Goal: Information Seeking & Learning: Learn about a topic

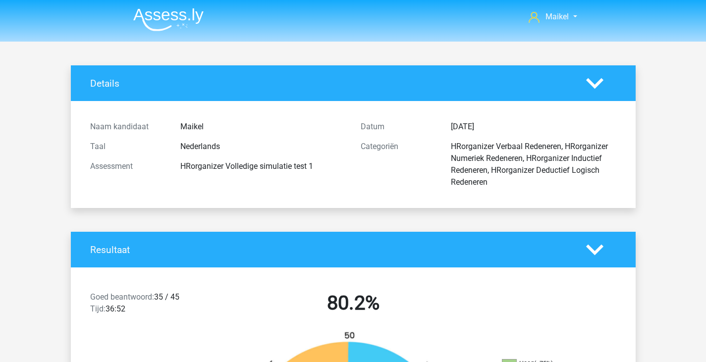
click at [179, 16] on img at bounding box center [168, 19] width 70 height 23
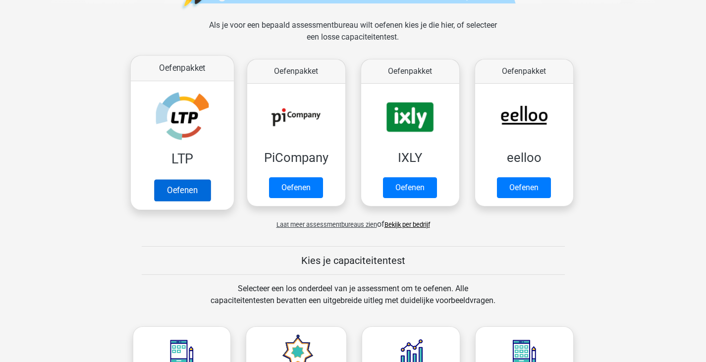
scroll to position [140, 0]
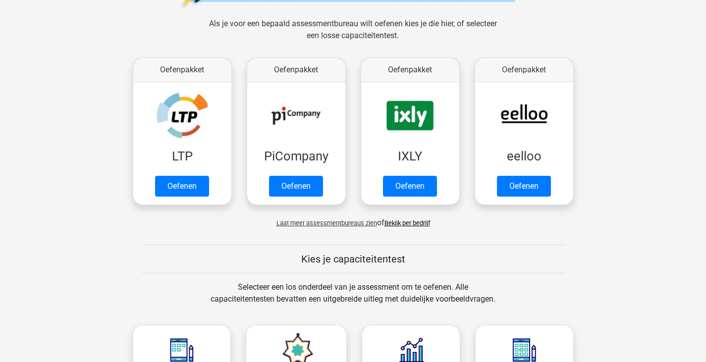
click at [341, 221] on span "Laat meer assessmentbureaus zien" at bounding box center [326, 222] width 101 height 7
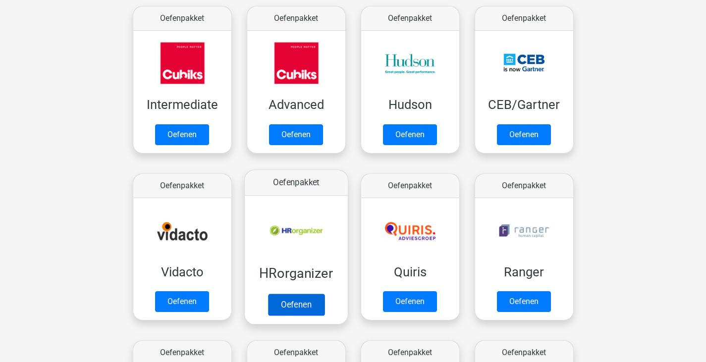
scroll to position [359, 0]
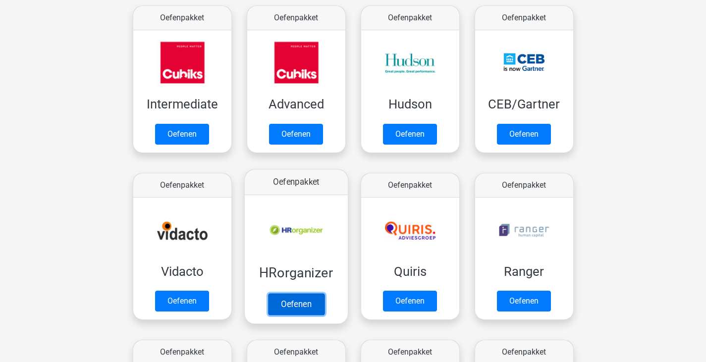
click at [302, 294] on link "Oefenen" at bounding box center [295, 304] width 56 height 22
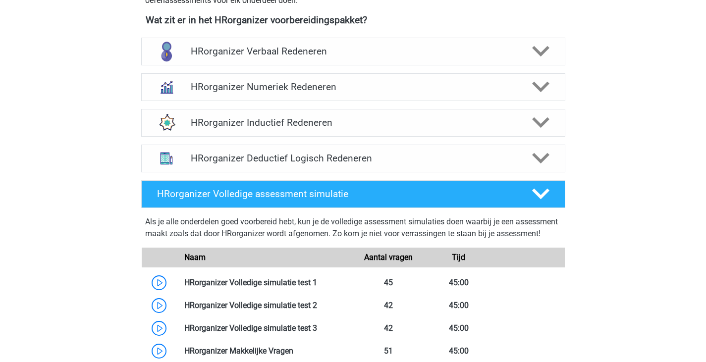
scroll to position [363, 0]
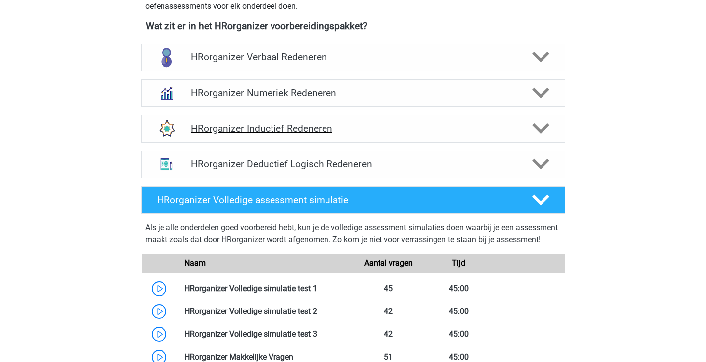
click at [382, 143] on div "HRorganizer Inductief Redeneren" at bounding box center [353, 129] width 424 height 28
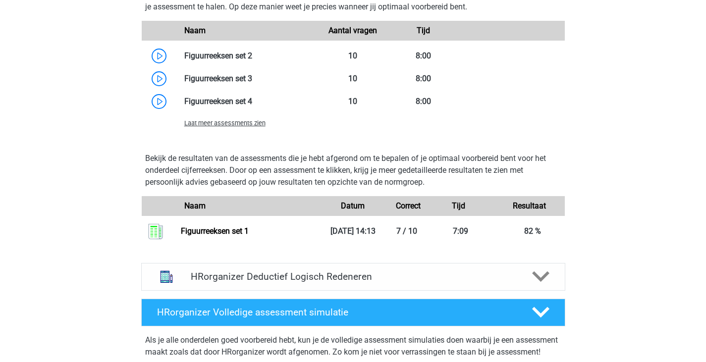
scroll to position [718, 0]
click at [235, 127] on span "Laat meer assessments zien" at bounding box center [224, 122] width 81 height 7
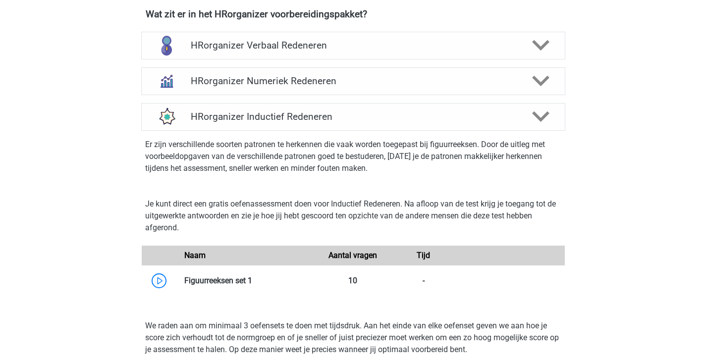
scroll to position [99, 0]
